Goal: Find contact information: Find contact information

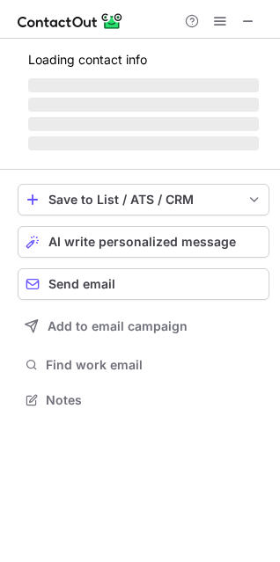
scroll to position [397, 280]
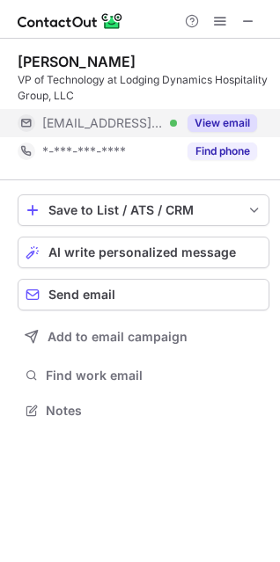
click at [229, 113] on div "View email" at bounding box center [217, 123] width 80 height 28
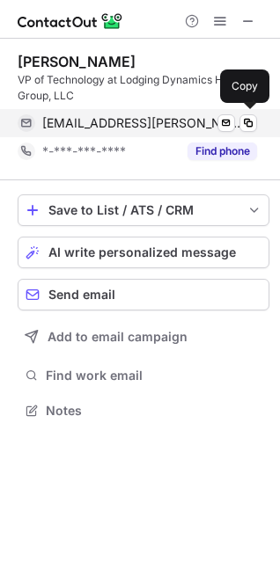
click at [112, 122] on span "[EMAIL_ADDRESS][PERSON_NAME][DOMAIN_NAME]" at bounding box center [142, 123] width 201 height 16
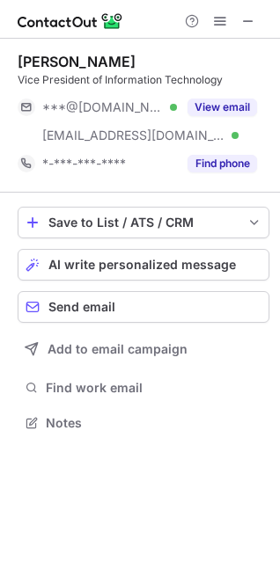
scroll to position [410, 280]
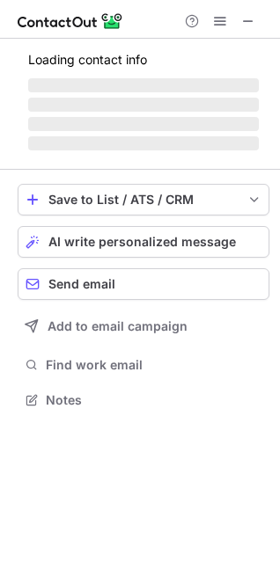
scroll to position [410, 280]
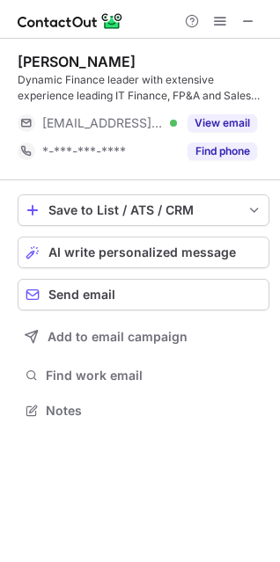
scroll to position [397, 280]
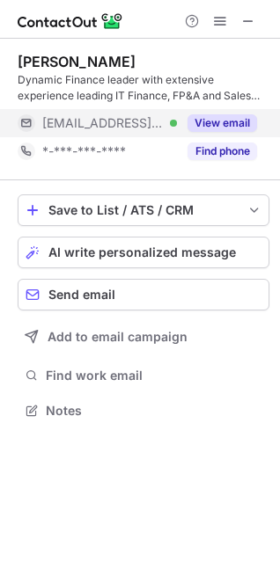
click at [222, 119] on button "View email" at bounding box center [221, 123] width 69 height 18
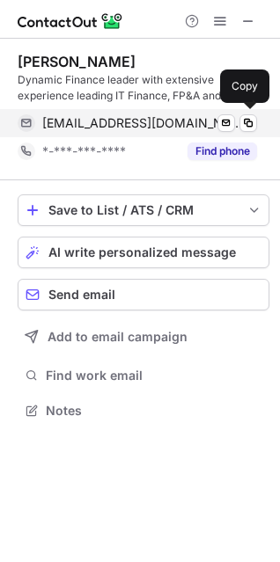
click at [77, 121] on span "jjones@bjs.com" at bounding box center [142, 123] width 201 height 16
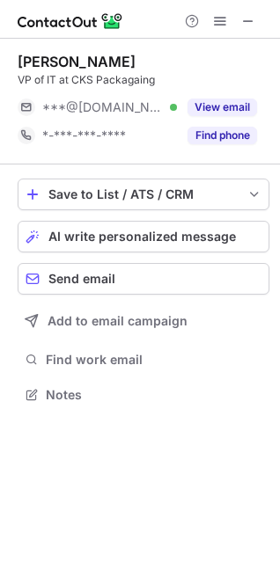
scroll to position [9, 9]
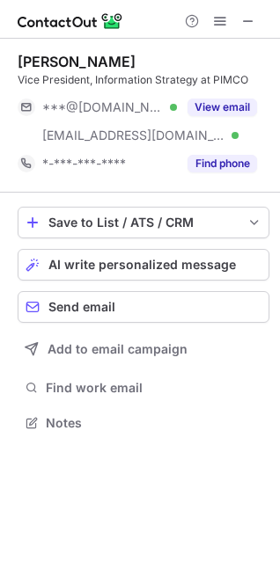
scroll to position [410, 280]
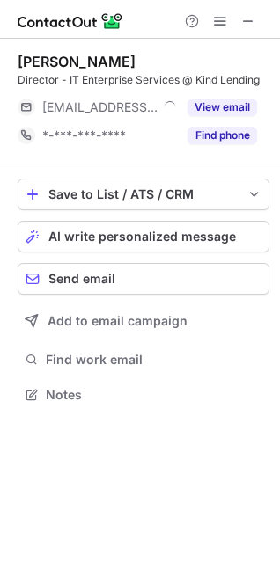
scroll to position [9, 9]
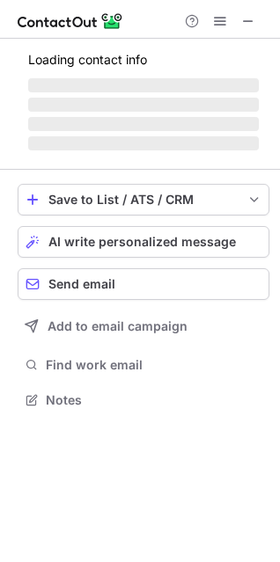
scroll to position [9, 9]
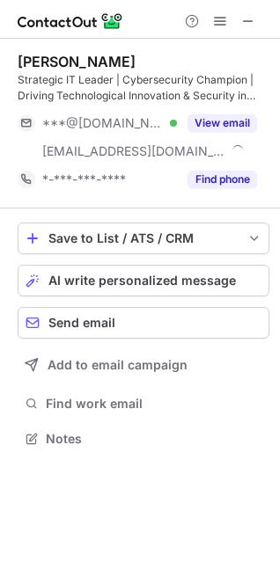
scroll to position [426, 280]
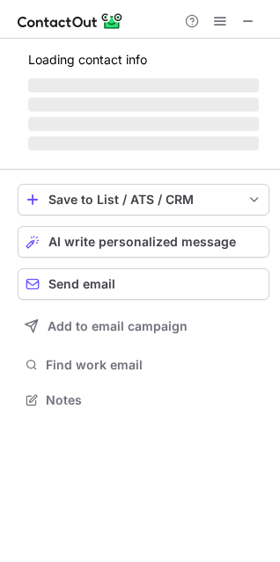
scroll to position [410, 280]
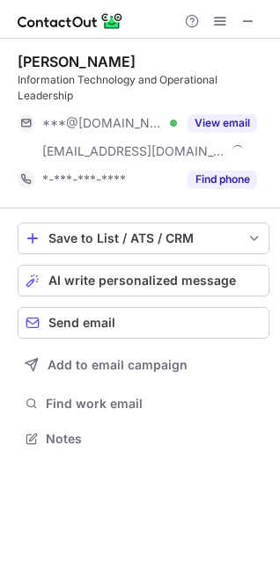
scroll to position [426, 280]
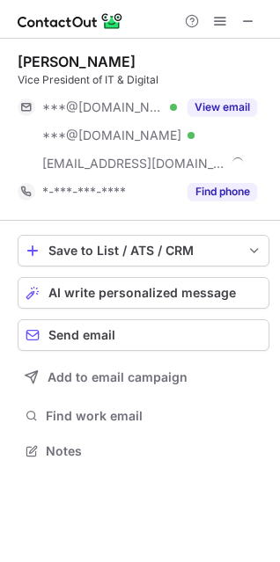
scroll to position [438, 280]
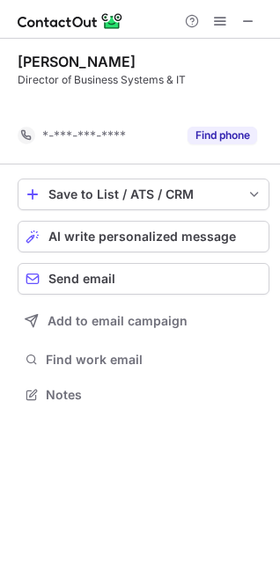
scroll to position [8, 9]
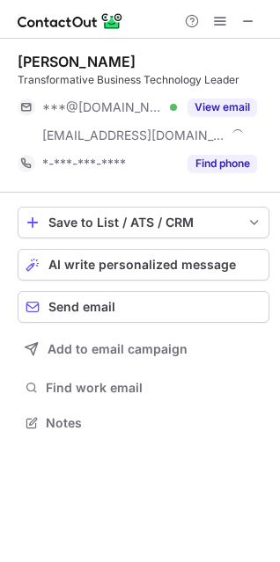
scroll to position [410, 280]
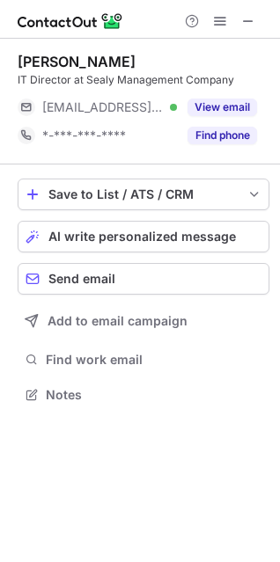
scroll to position [382, 280]
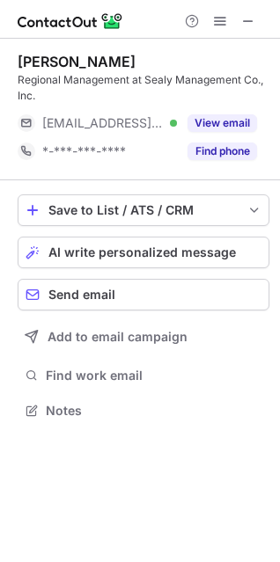
scroll to position [397, 280]
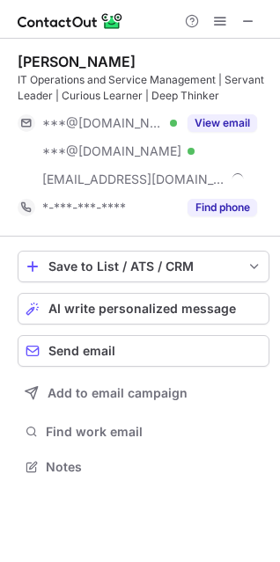
scroll to position [454, 280]
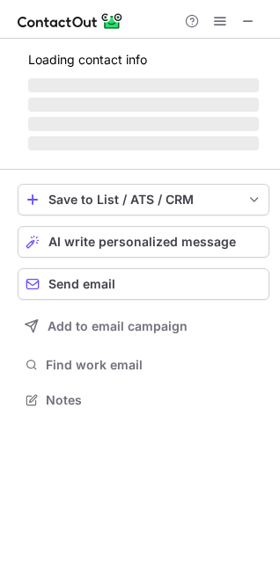
scroll to position [410, 280]
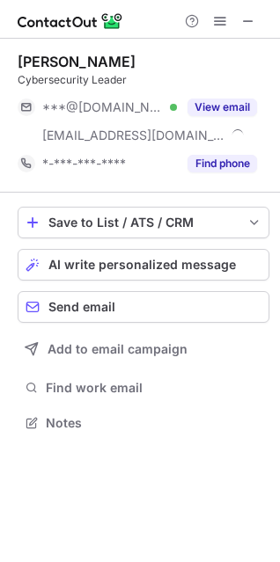
scroll to position [410, 280]
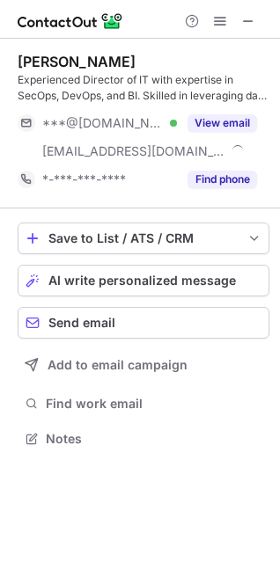
scroll to position [426, 280]
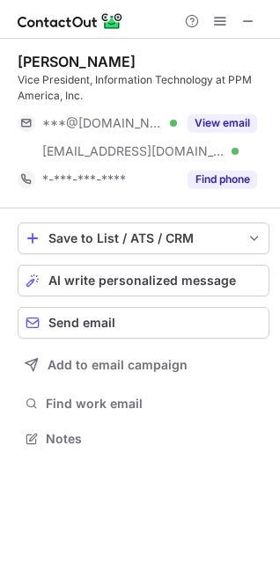
scroll to position [426, 280]
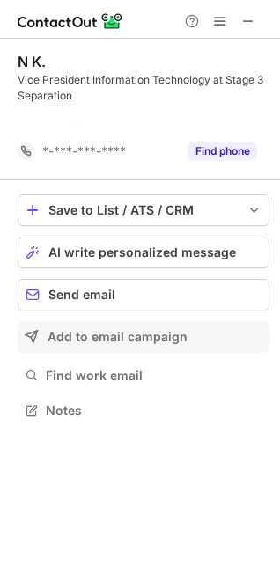
scroll to position [369, 280]
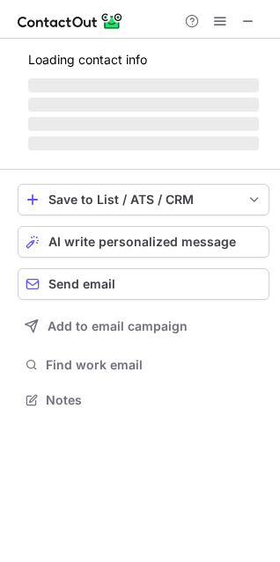
scroll to position [9, 9]
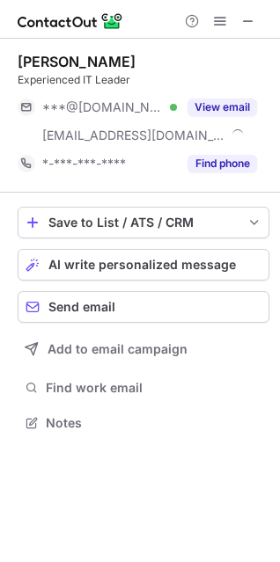
scroll to position [410, 280]
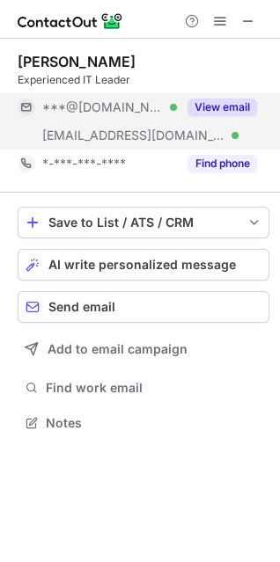
click at [218, 102] on button "View email" at bounding box center [221, 107] width 69 height 18
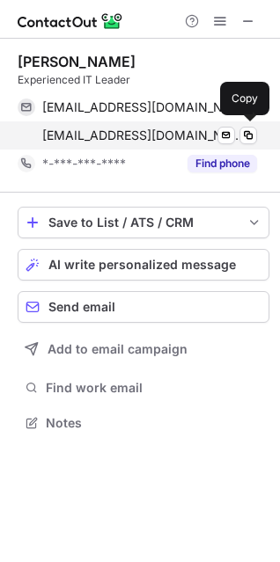
click at [163, 134] on span "jordyn.mcniven@weyerhaeuser.com" at bounding box center [142, 135] width 201 height 16
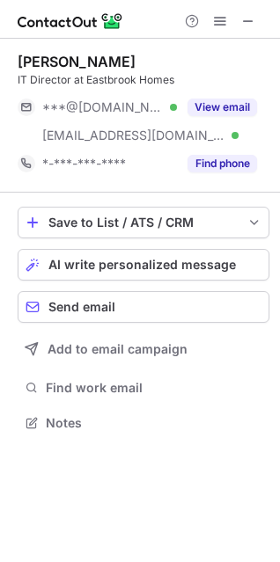
scroll to position [410, 280]
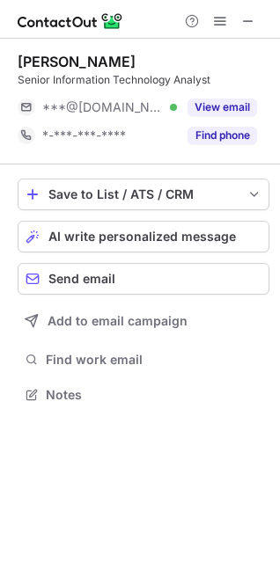
scroll to position [382, 280]
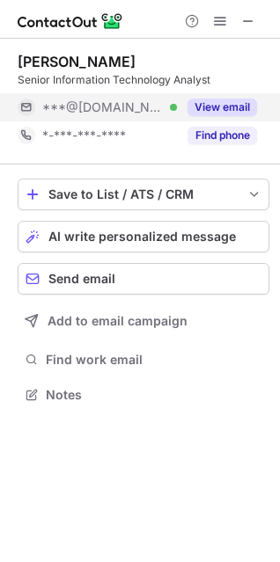
click at [227, 102] on button "View email" at bounding box center [221, 107] width 69 height 18
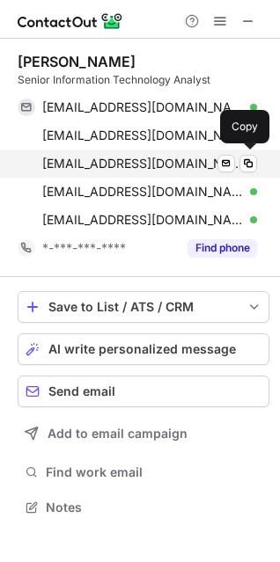
click at [113, 159] on span "kristine_dean@gmail.com" at bounding box center [142, 164] width 201 height 16
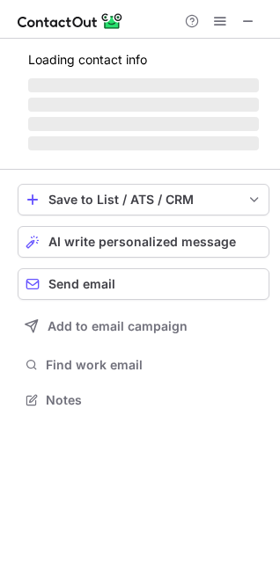
scroll to position [426, 280]
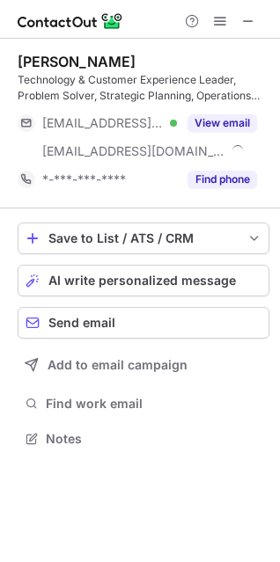
scroll to position [426, 280]
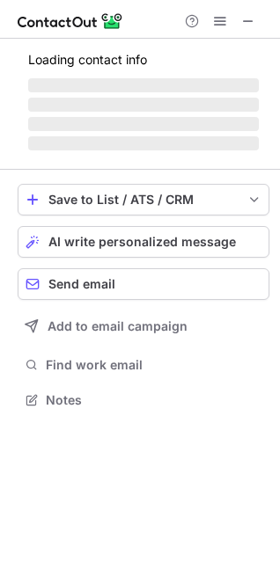
scroll to position [454, 280]
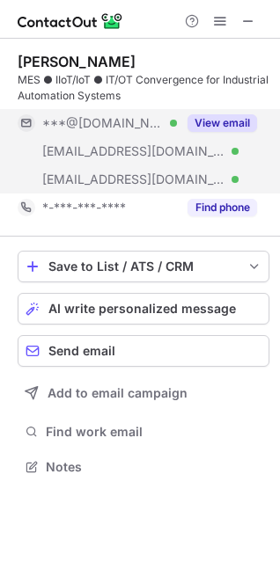
click at [213, 116] on button "View email" at bounding box center [221, 123] width 69 height 18
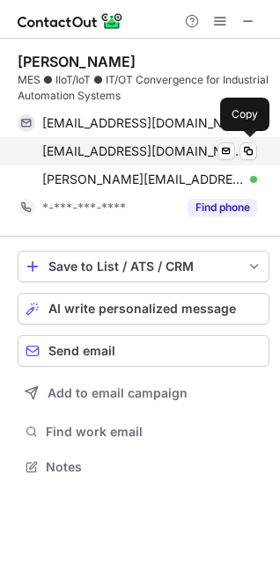
click at [95, 143] on span "pwaldman@javlyn.com" at bounding box center [142, 151] width 201 height 16
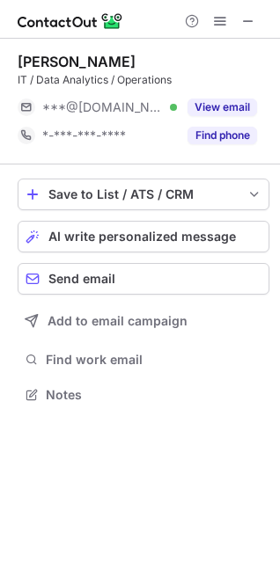
scroll to position [9, 9]
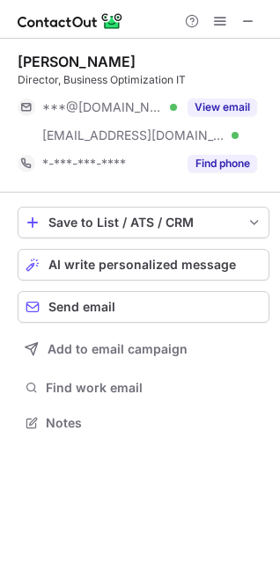
scroll to position [410, 280]
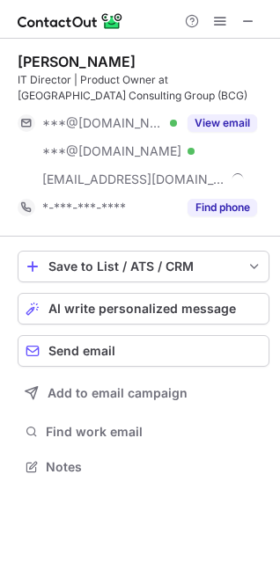
scroll to position [454, 280]
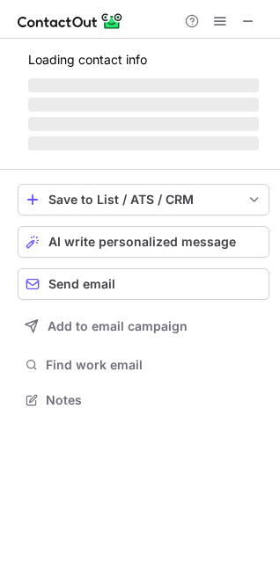
scroll to position [426, 280]
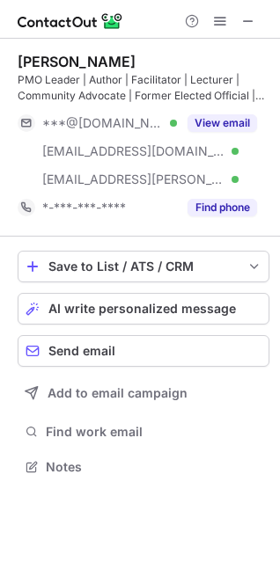
scroll to position [454, 280]
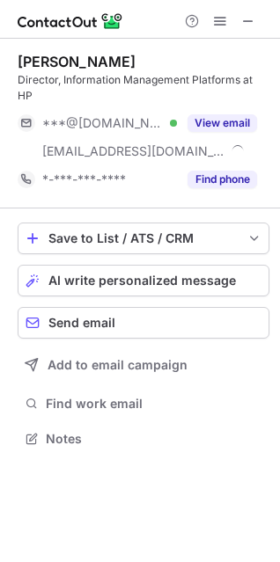
scroll to position [410, 280]
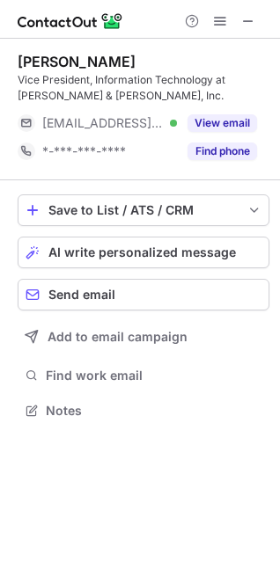
scroll to position [397, 280]
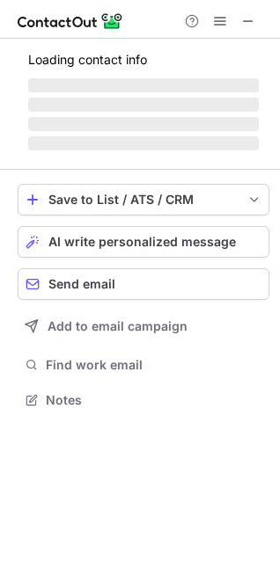
scroll to position [410, 280]
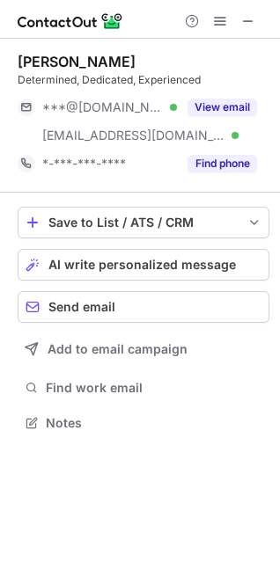
scroll to position [410, 280]
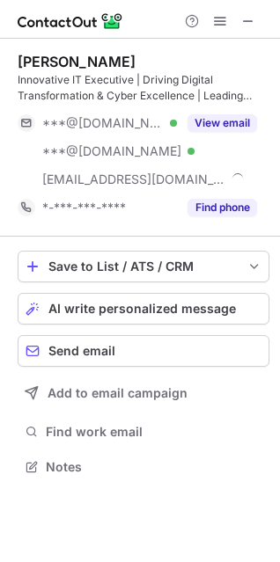
scroll to position [454, 280]
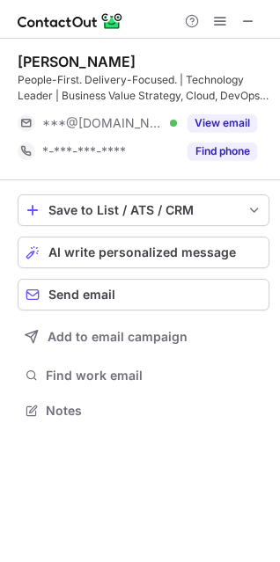
scroll to position [397, 280]
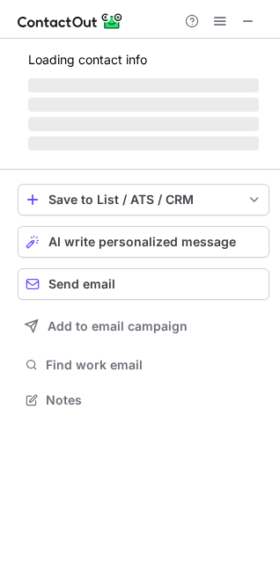
scroll to position [410, 280]
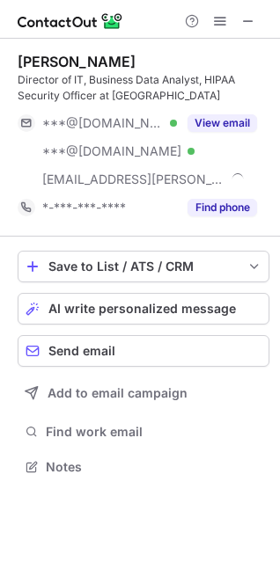
scroll to position [454, 280]
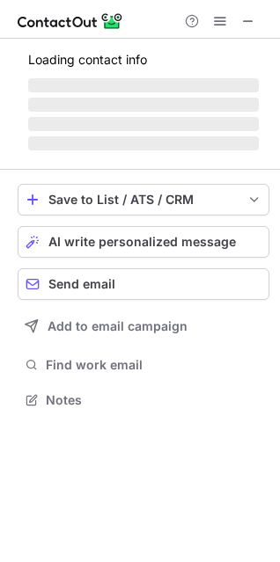
scroll to position [410, 280]
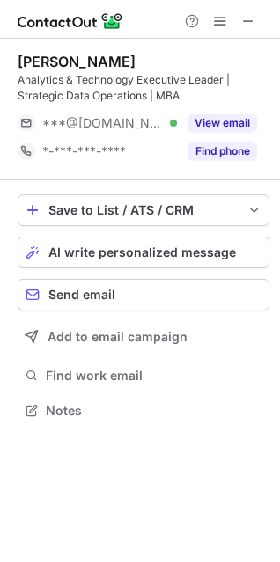
scroll to position [397, 280]
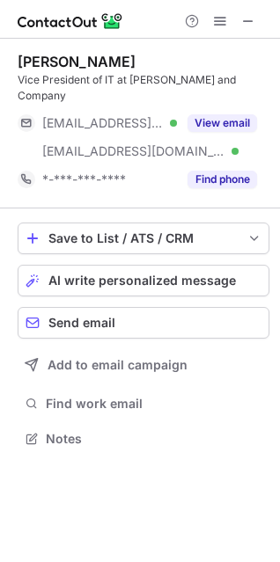
scroll to position [410, 280]
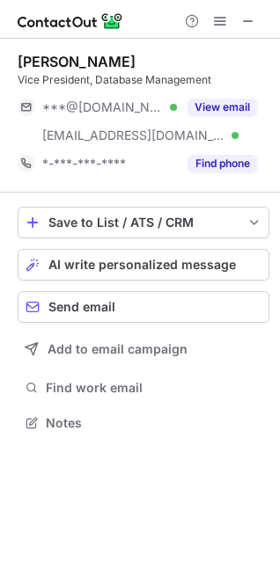
scroll to position [410, 280]
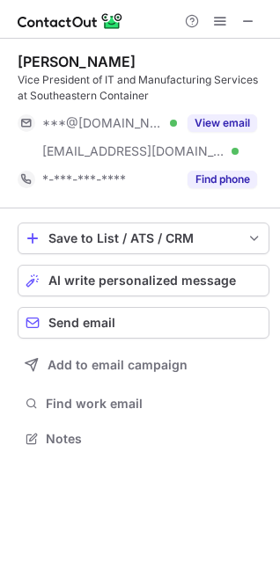
scroll to position [426, 280]
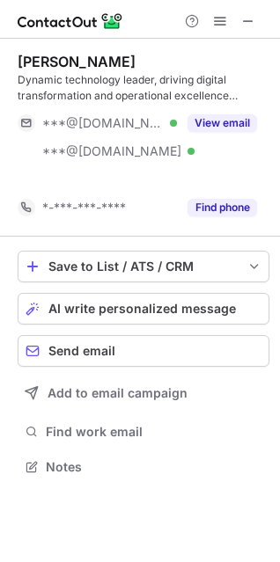
scroll to position [426, 280]
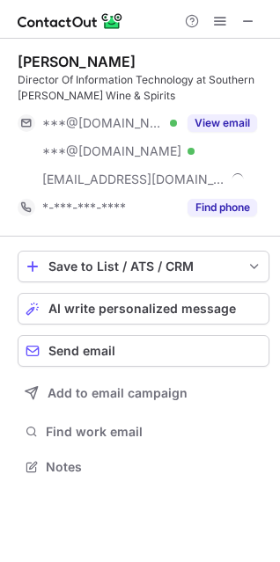
scroll to position [454, 280]
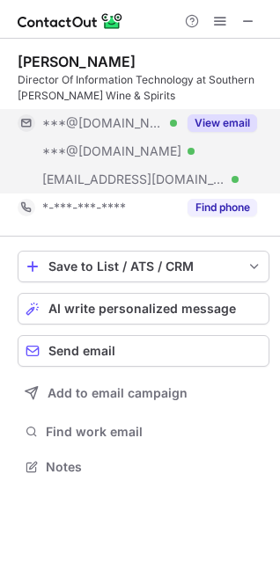
click at [232, 117] on button "View email" at bounding box center [221, 123] width 69 height 18
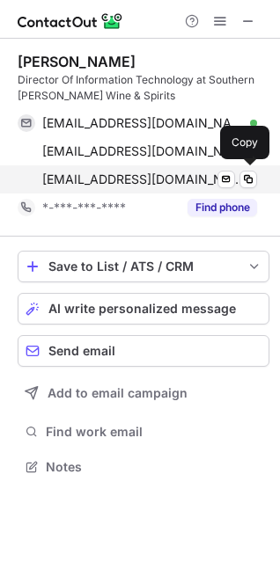
click at [149, 180] on span "[EMAIL_ADDRESS][DOMAIN_NAME]" at bounding box center [142, 179] width 201 height 16
click at [130, 172] on span "[EMAIL_ADDRESS][DOMAIN_NAME]" at bounding box center [142, 179] width 201 height 16
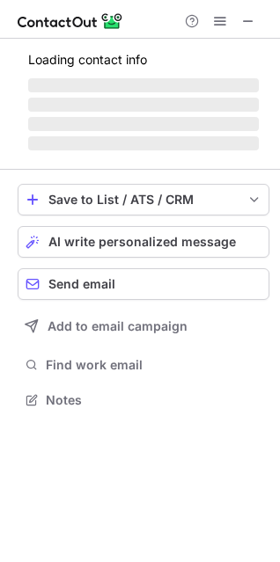
scroll to position [397, 280]
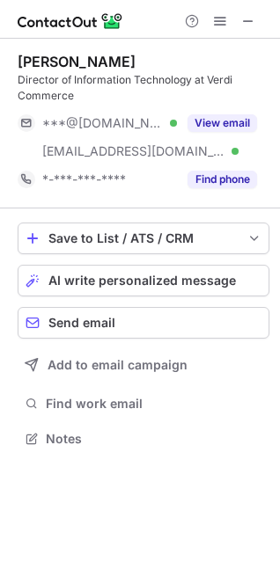
scroll to position [426, 280]
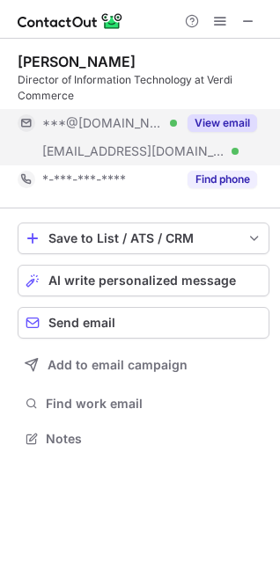
click at [211, 121] on button "View email" at bounding box center [221, 123] width 69 height 18
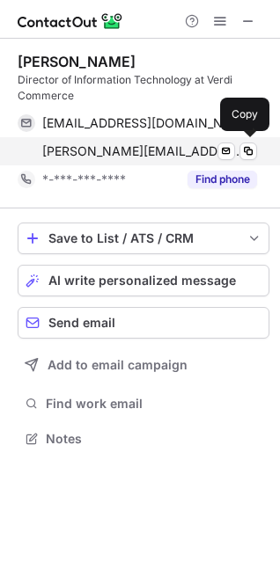
click at [128, 144] on span "[PERSON_NAME][EMAIL_ADDRESS][PERSON_NAME][DOMAIN_NAME]" at bounding box center [142, 151] width 201 height 16
click at [158, 146] on span "[PERSON_NAME][EMAIL_ADDRESS][PERSON_NAME][DOMAIN_NAME]" at bounding box center [142, 151] width 201 height 16
